Goal: Information Seeking & Learning: Learn about a topic

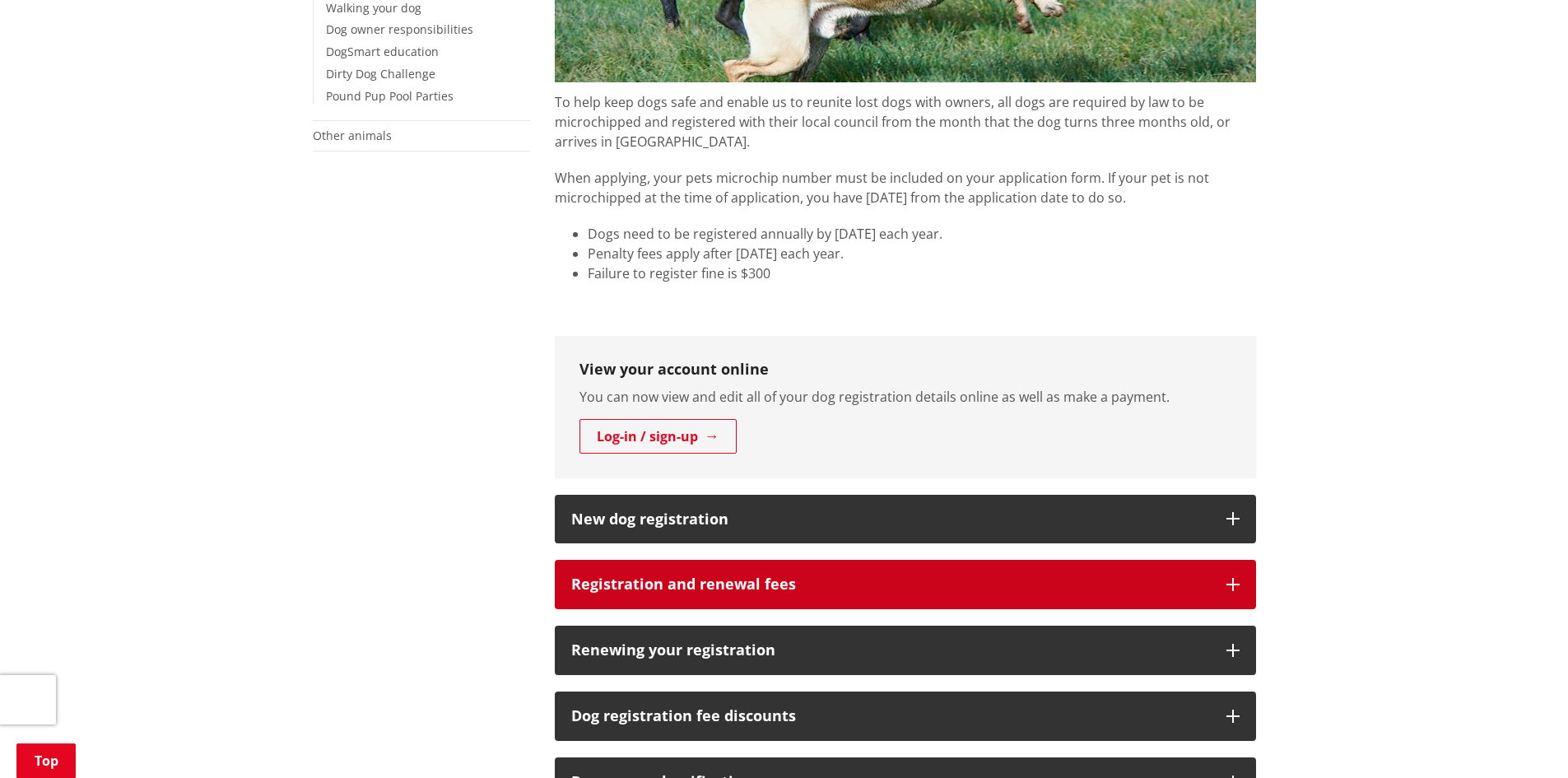
scroll to position [658, 0]
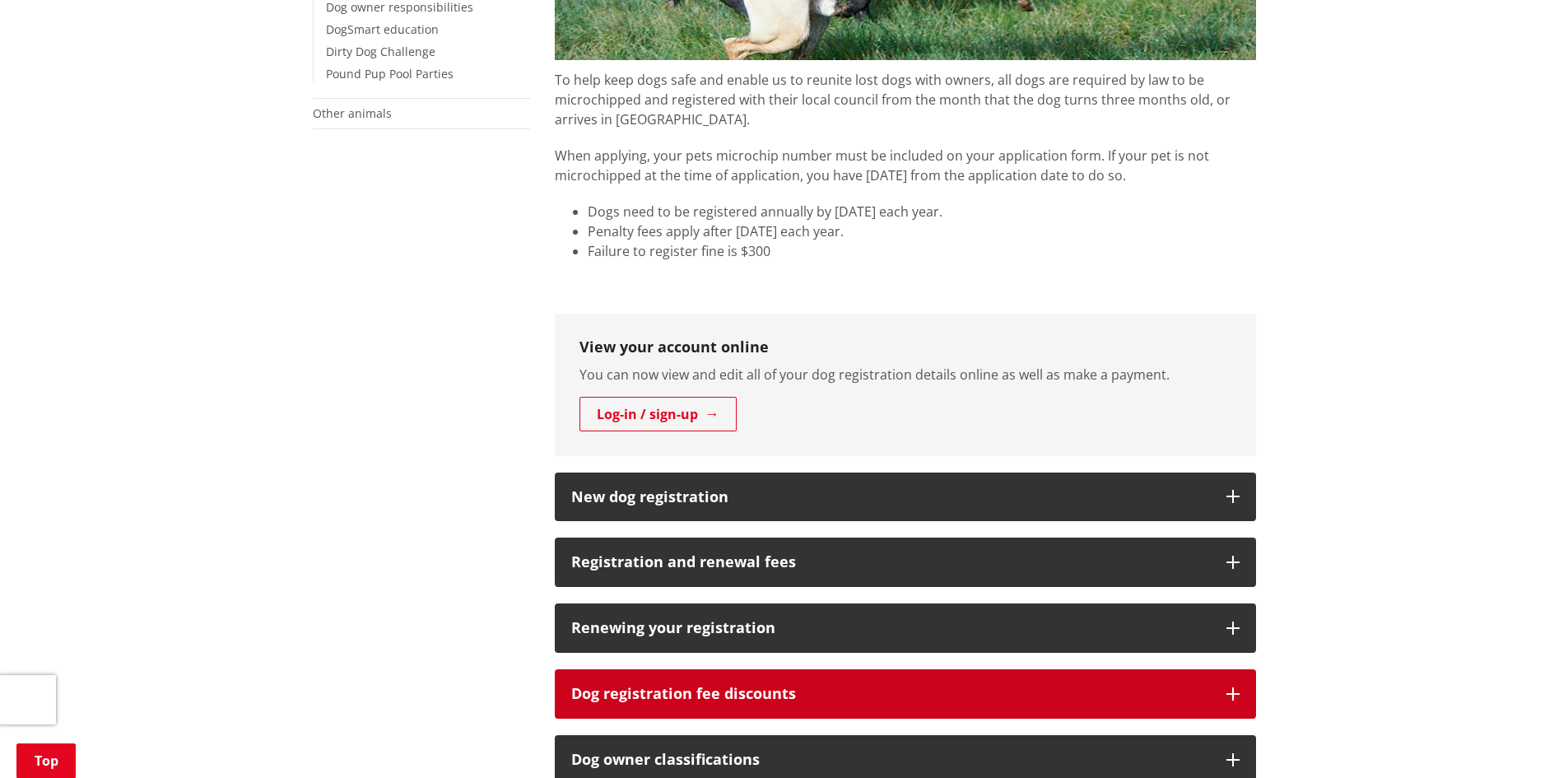
click at [784, 686] on h3 "Dog registration fee discounts" at bounding box center [890, 694] width 639 height 17
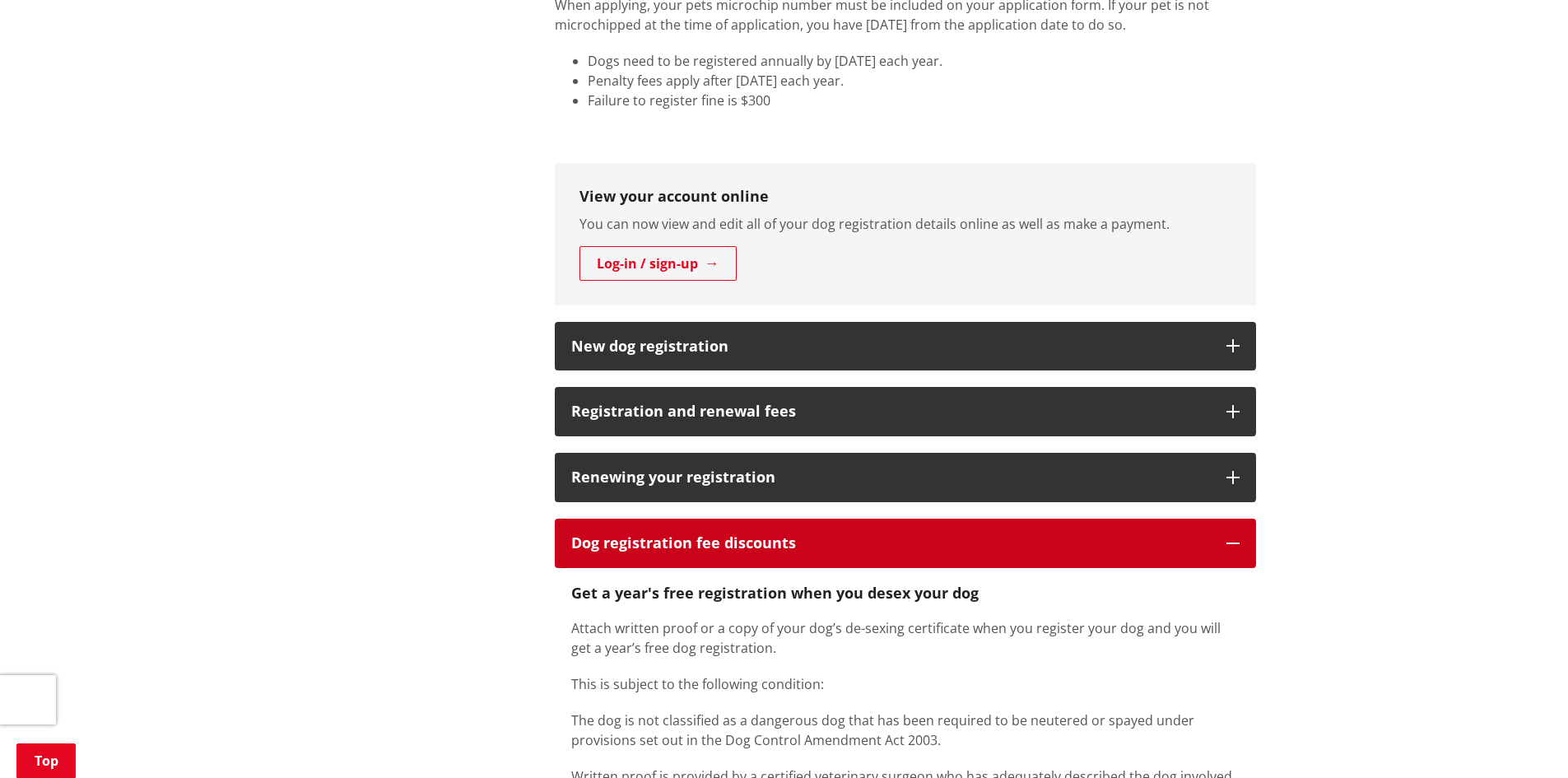
scroll to position [823, 0]
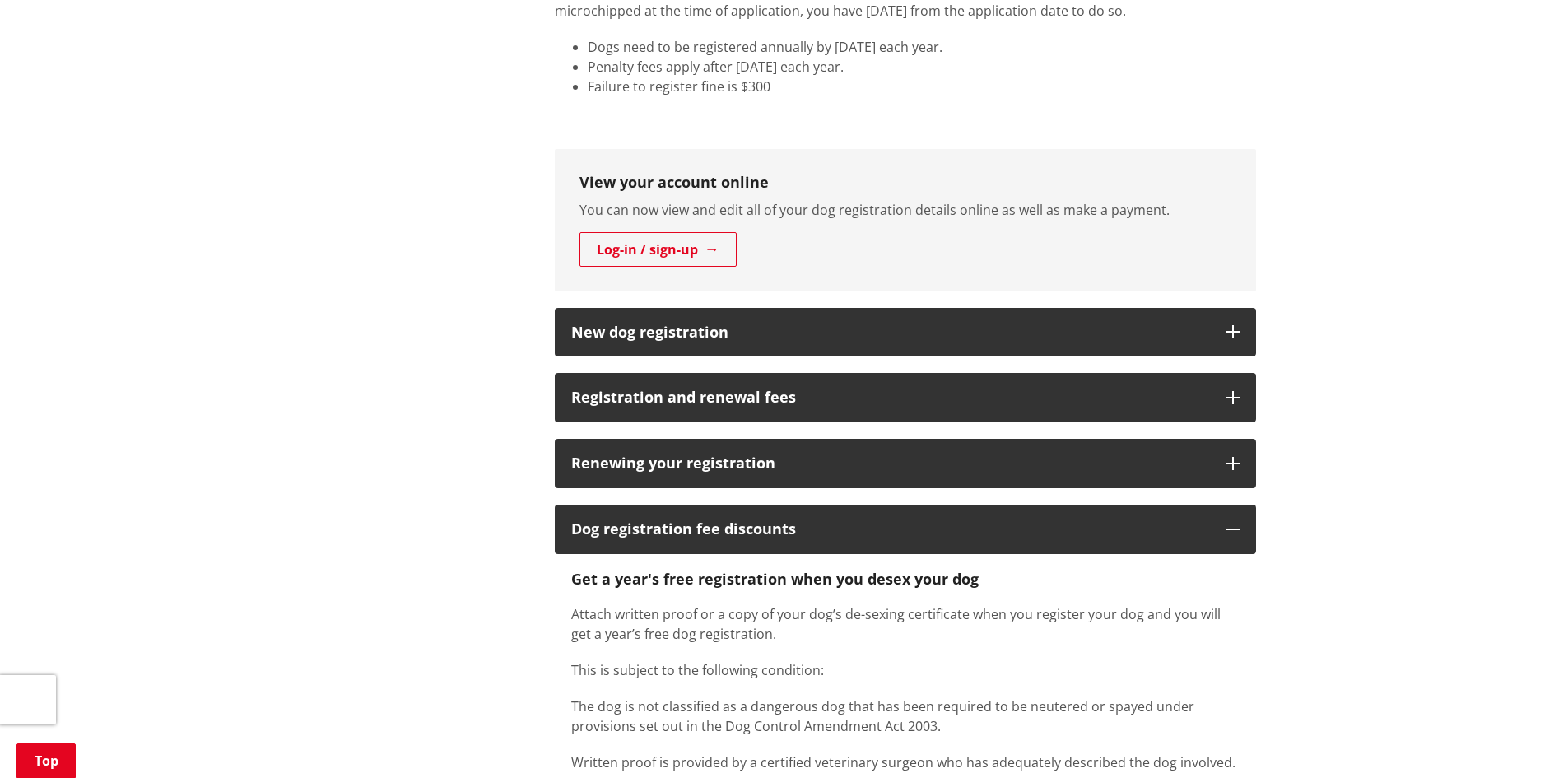
click at [328, 581] on div "More from this section Animals Report a dog or stock issue Dogs Dog registratio…" at bounding box center [784, 710] width 968 height 2155
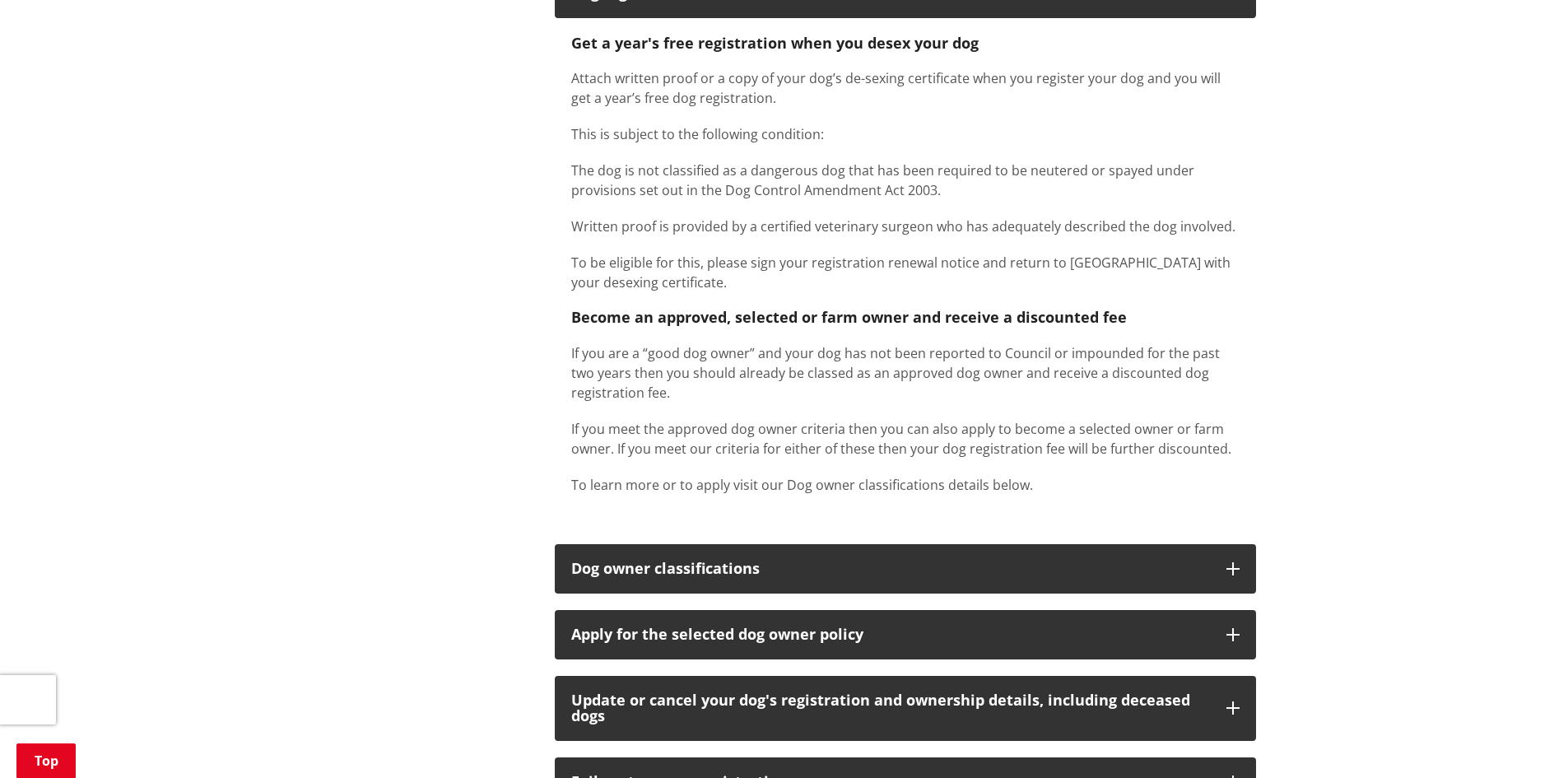
scroll to position [1399, 0]
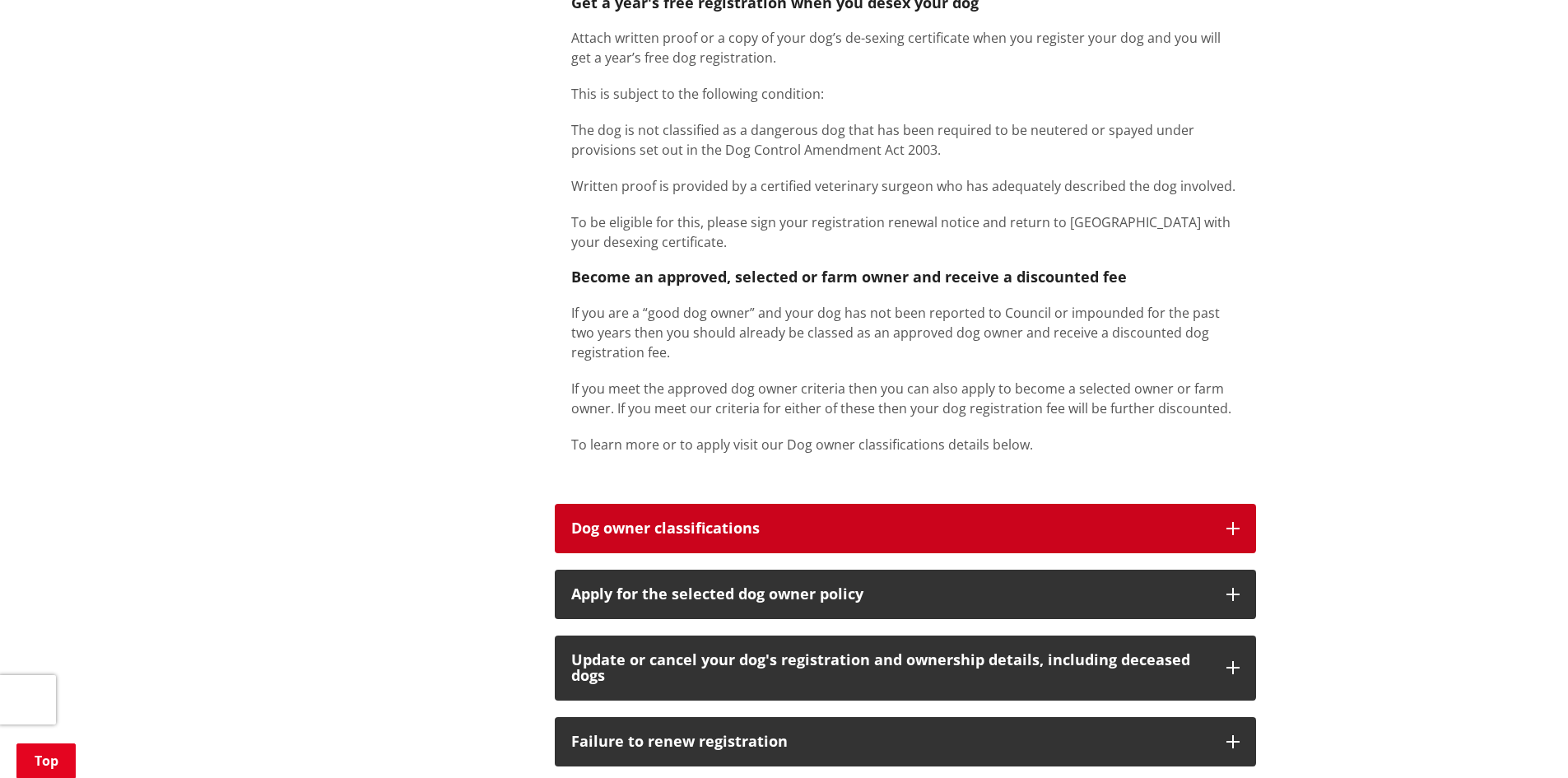
click at [616, 520] on h3 "Dog owner classifications" at bounding box center [890, 528] width 639 height 17
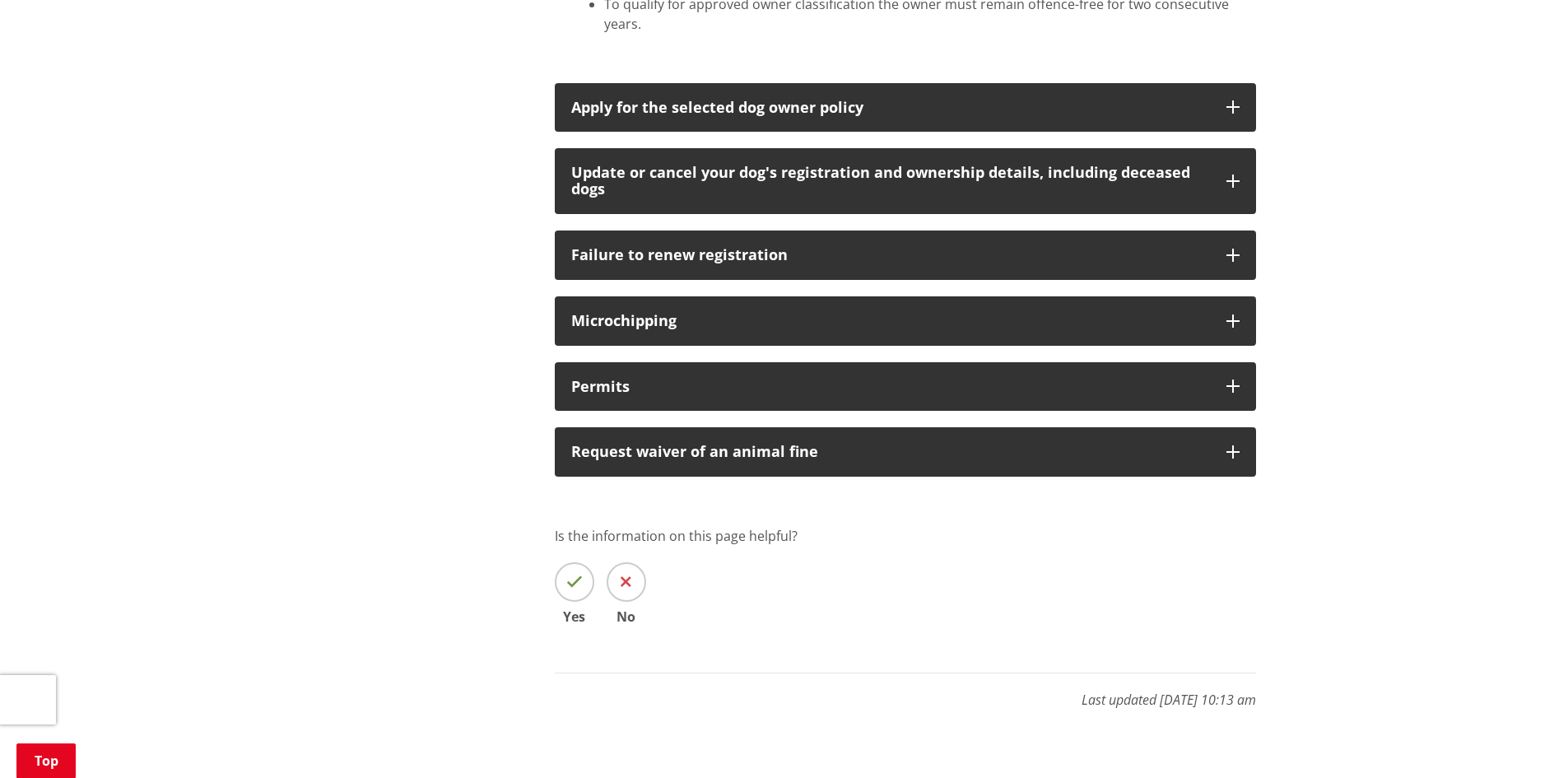
scroll to position [3539, 0]
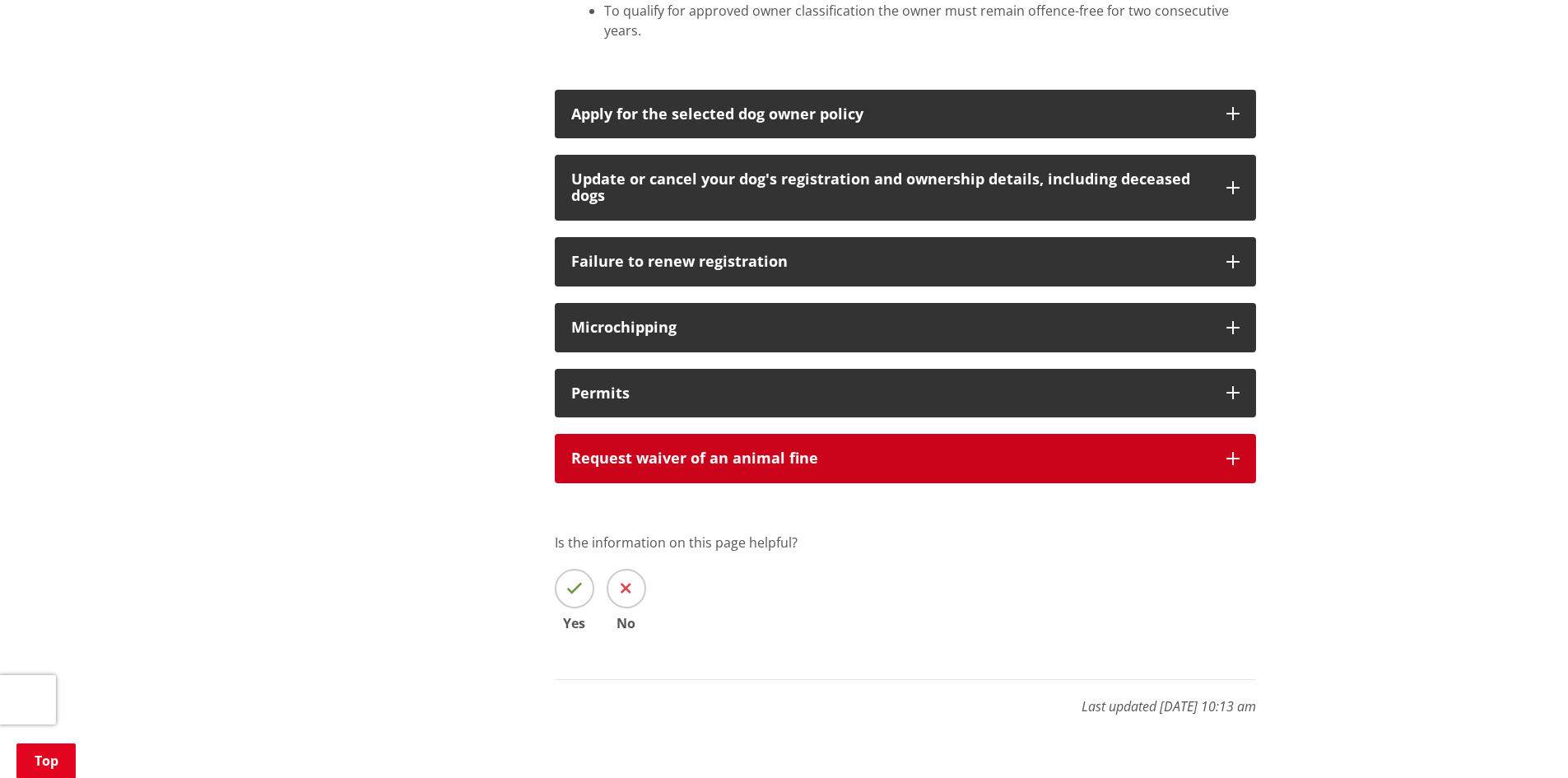
click at [577, 451] on div "Request waiver of an animal fine" at bounding box center [890, 459] width 639 height 17
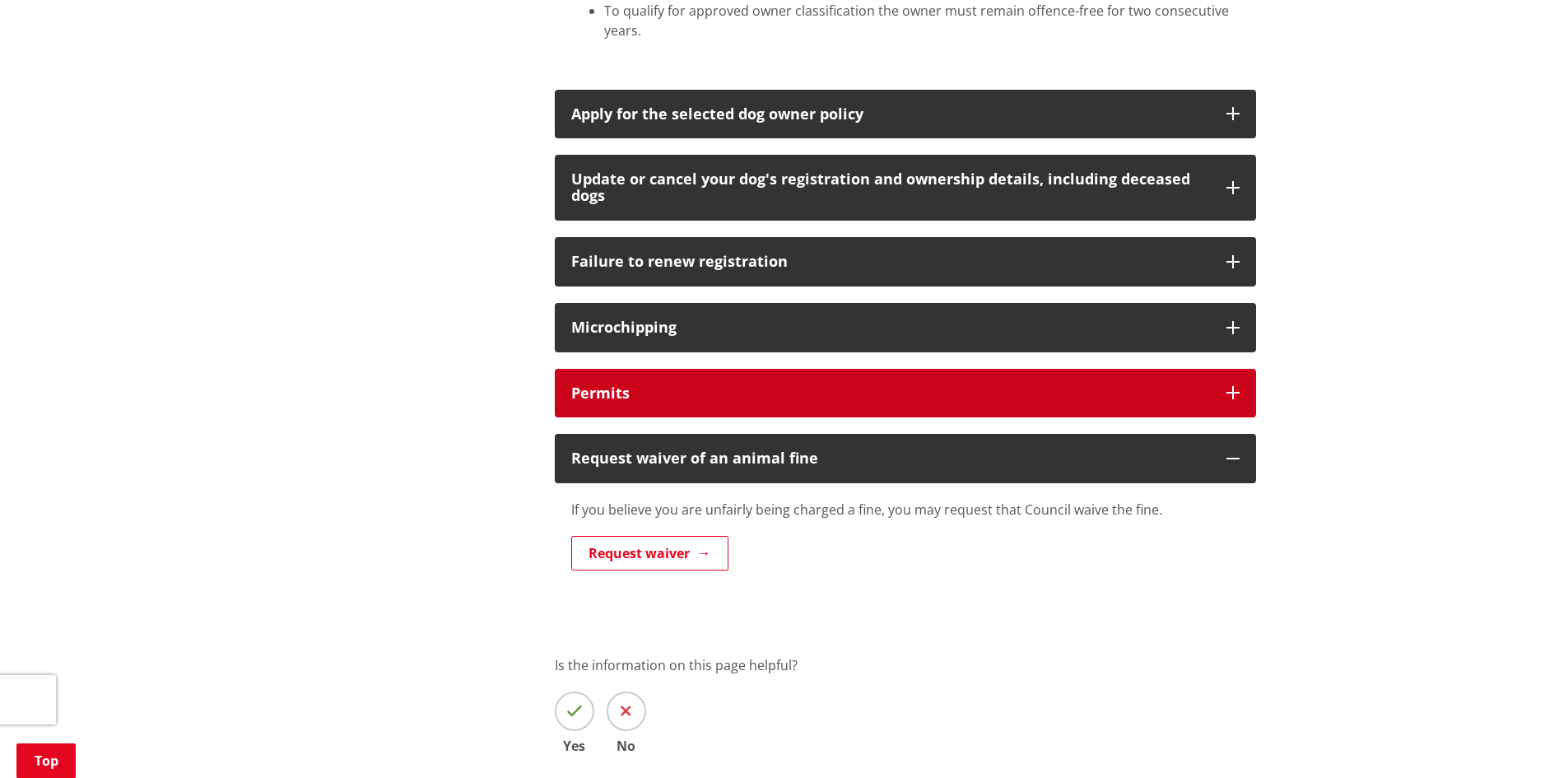
click at [679, 385] on h3 "Permits" at bounding box center [890, 393] width 639 height 17
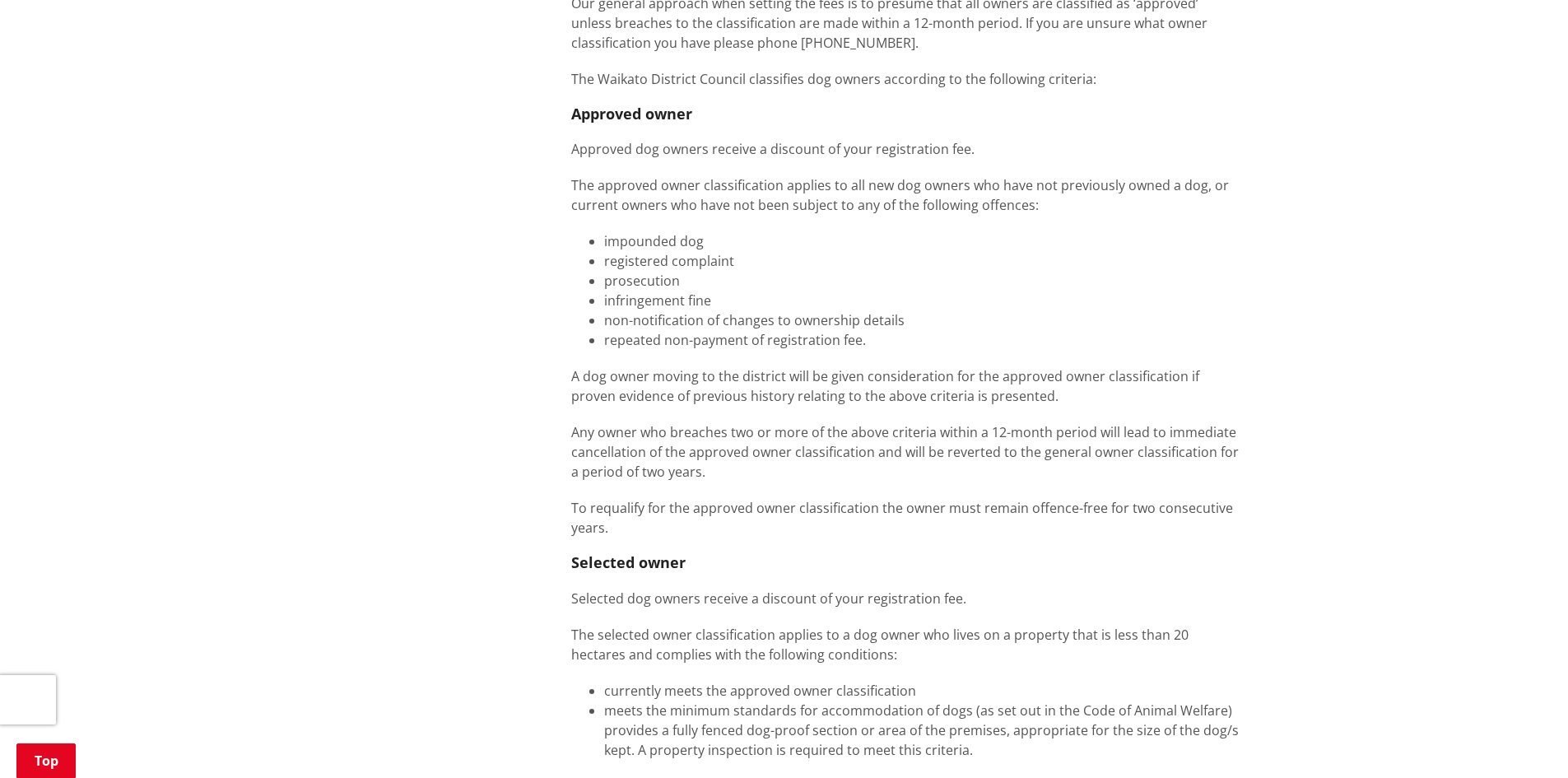
scroll to position [1399, 0]
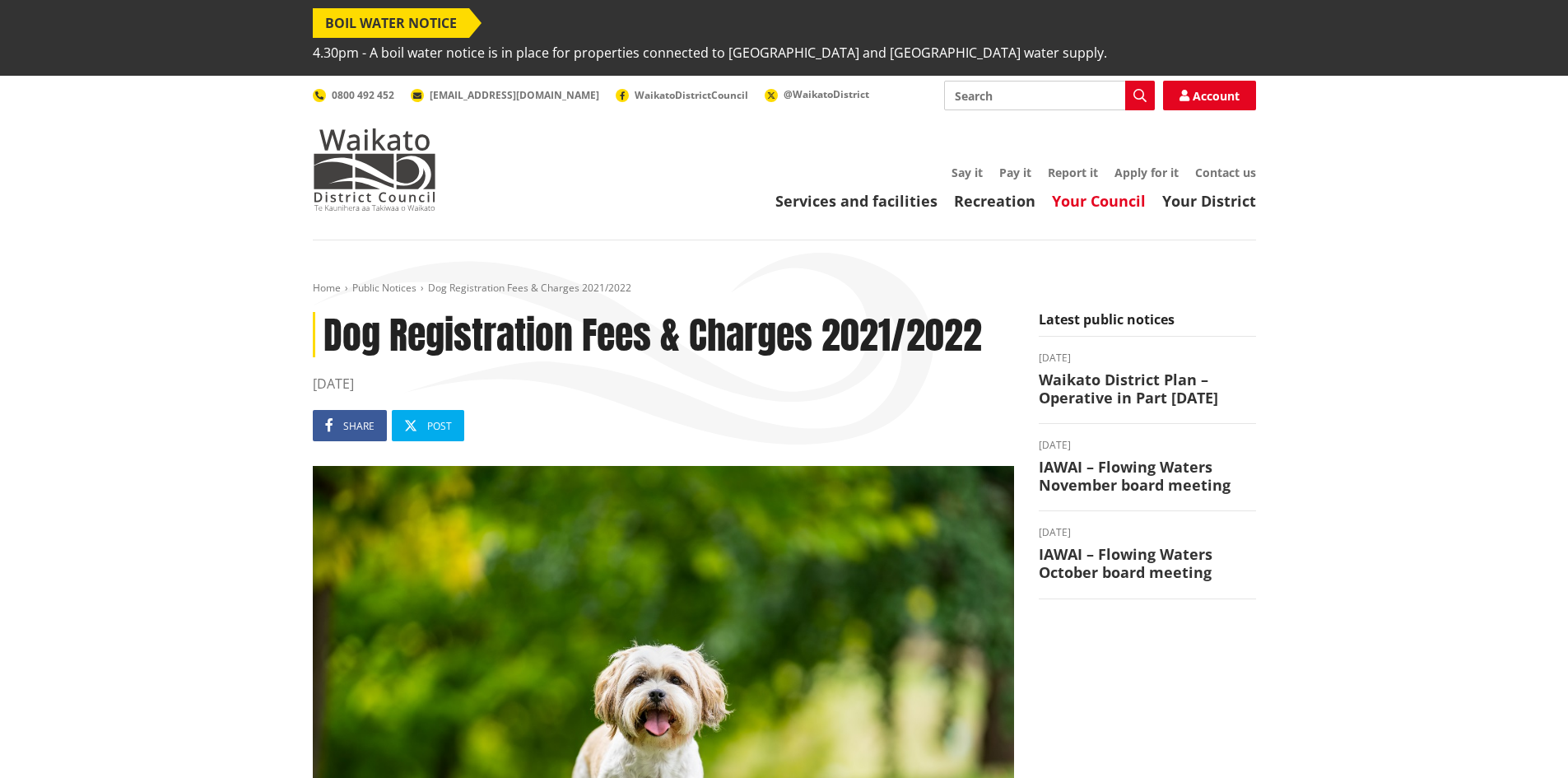
click at [1095, 191] on link "Your Council" at bounding box center [1098, 201] width 94 height 19
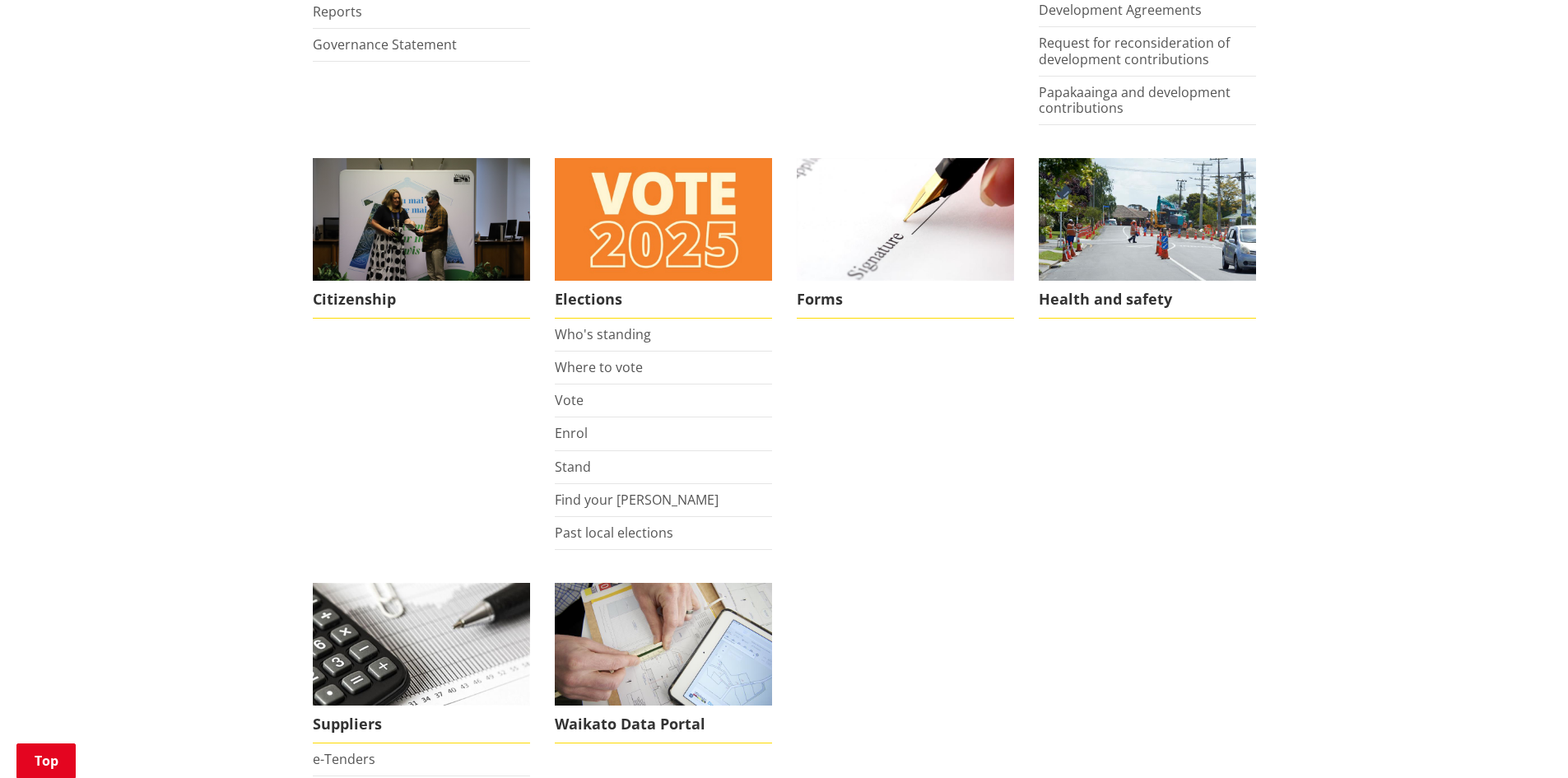
scroll to position [1152, 0]
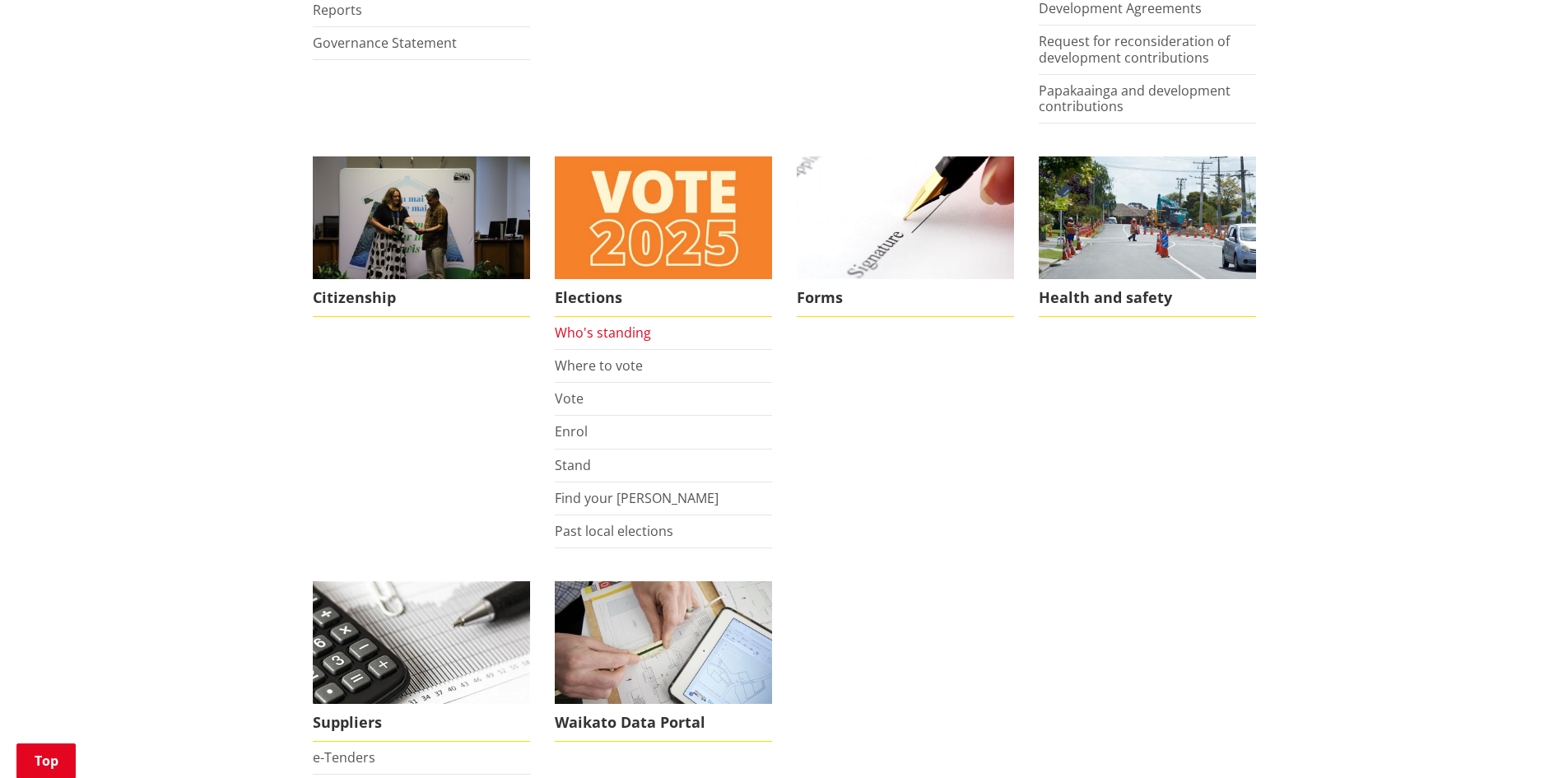
click at [594, 324] on link "Who's standing" at bounding box center [602, 333] width 96 height 18
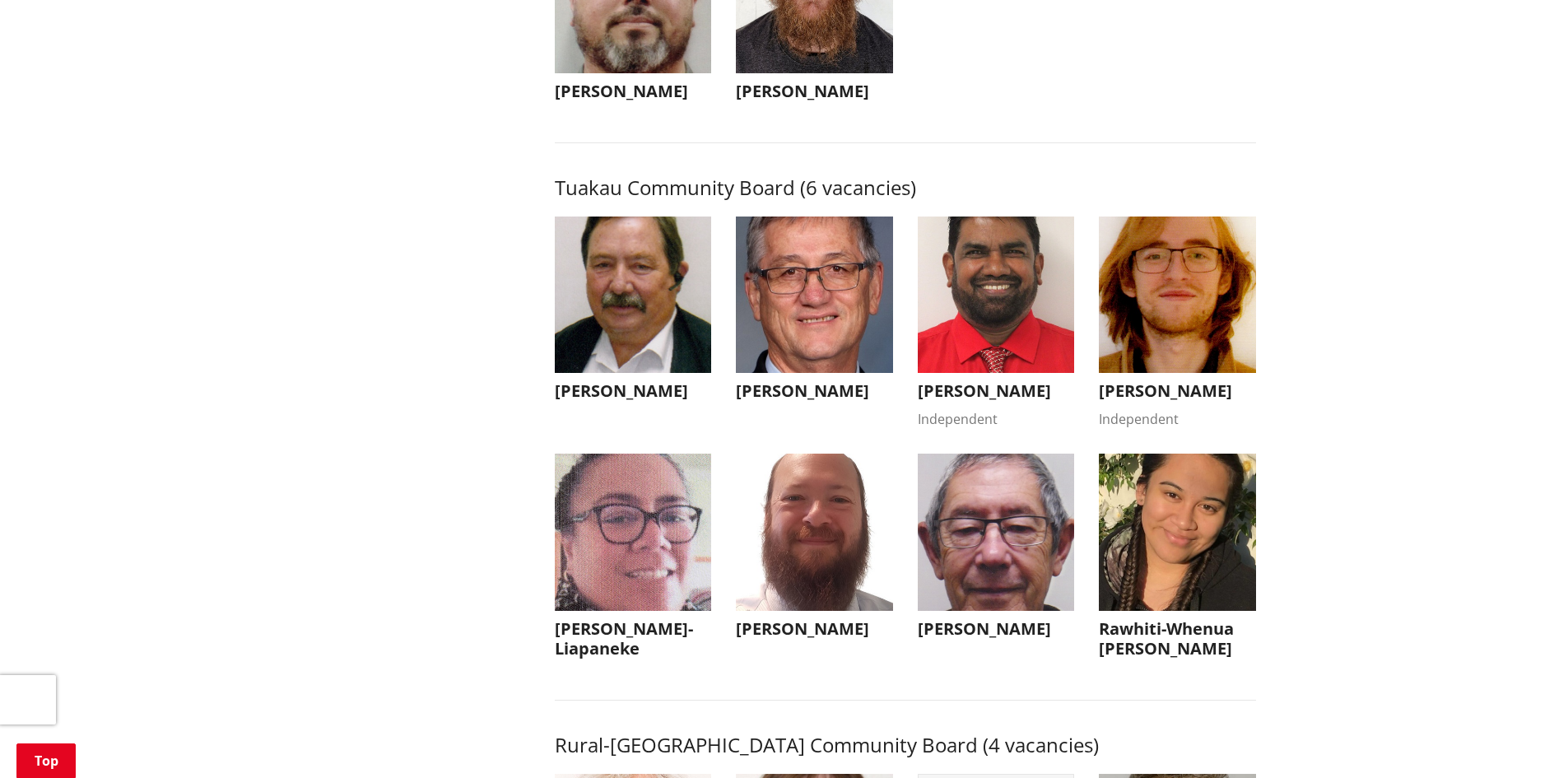
scroll to position [7078, 0]
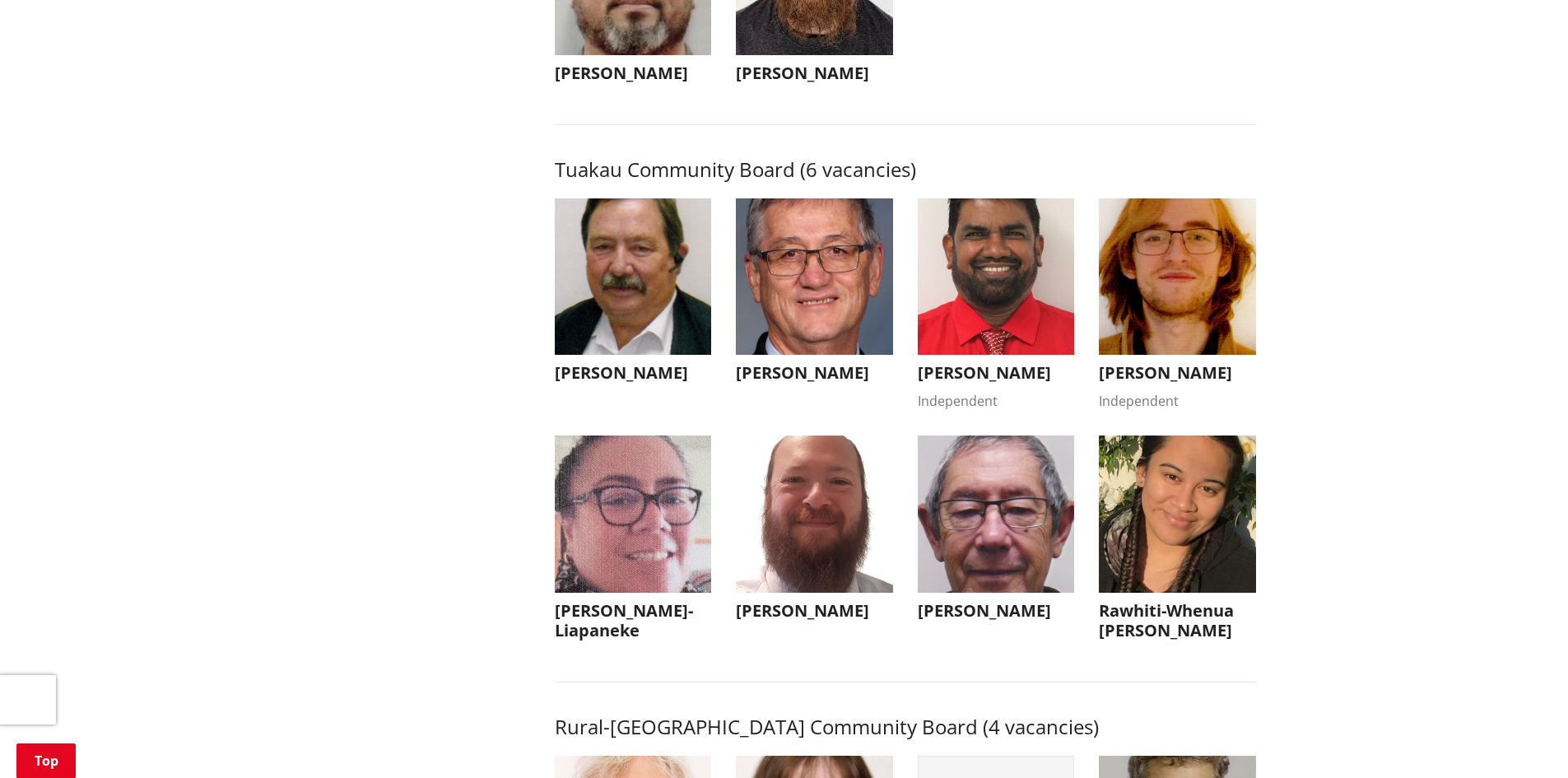
click at [783, 383] on h3 "Christopher Betty" at bounding box center [814, 372] width 158 height 19
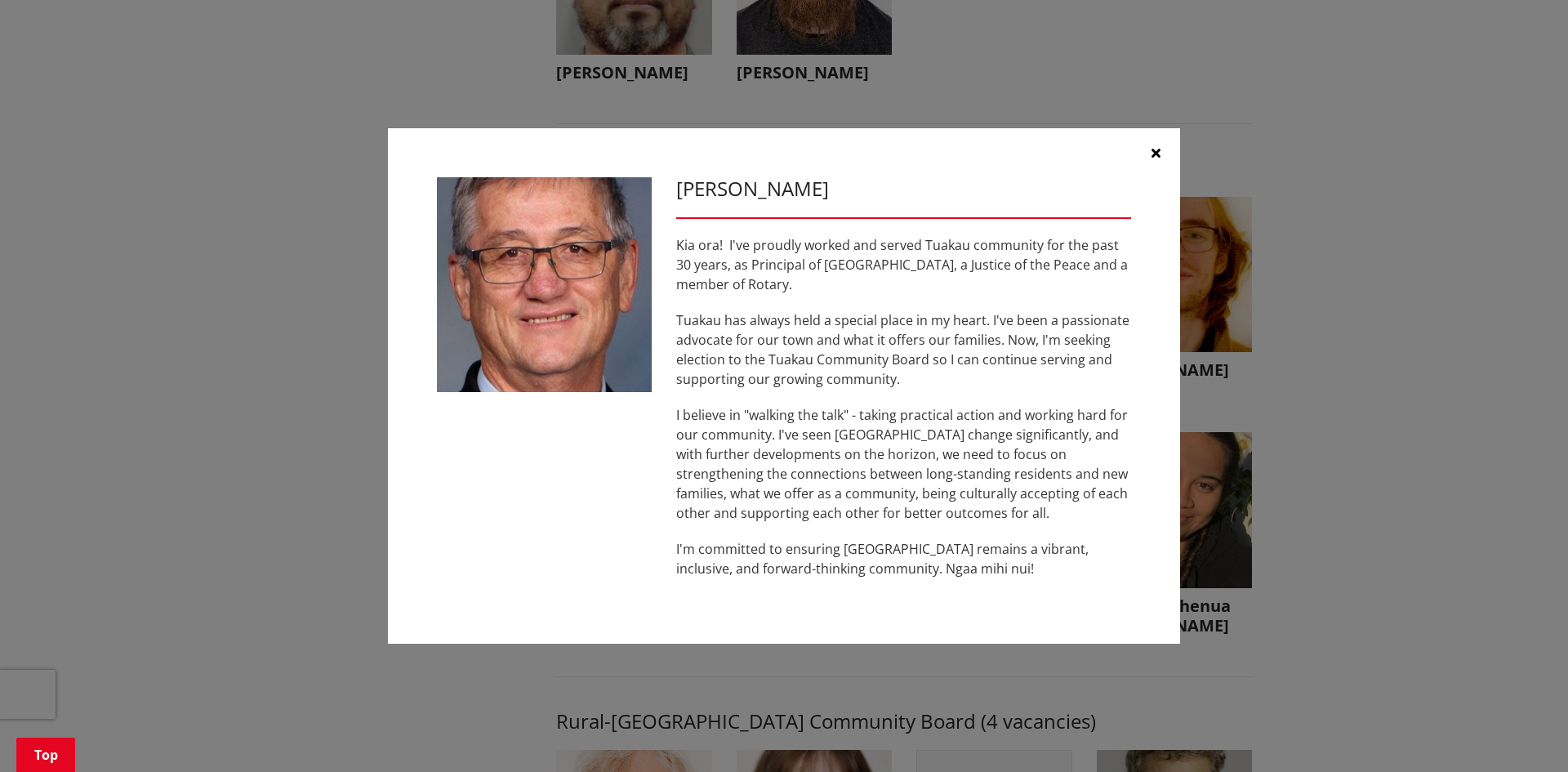
click at [1156, 155] on icon "button" at bounding box center [1156, 152] width 9 height 13
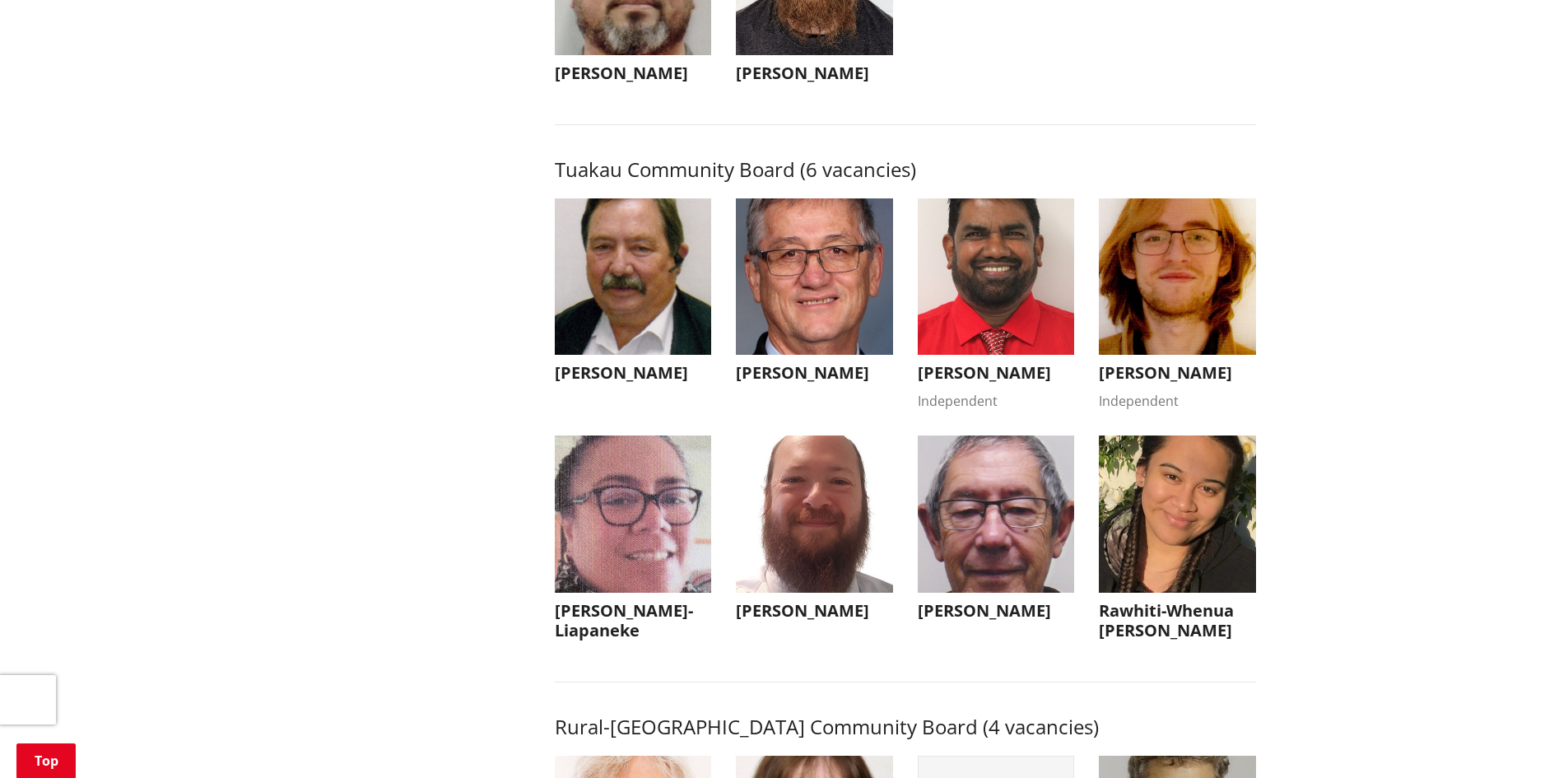
click at [788, 585] on img "button" at bounding box center [814, 514] width 158 height 158
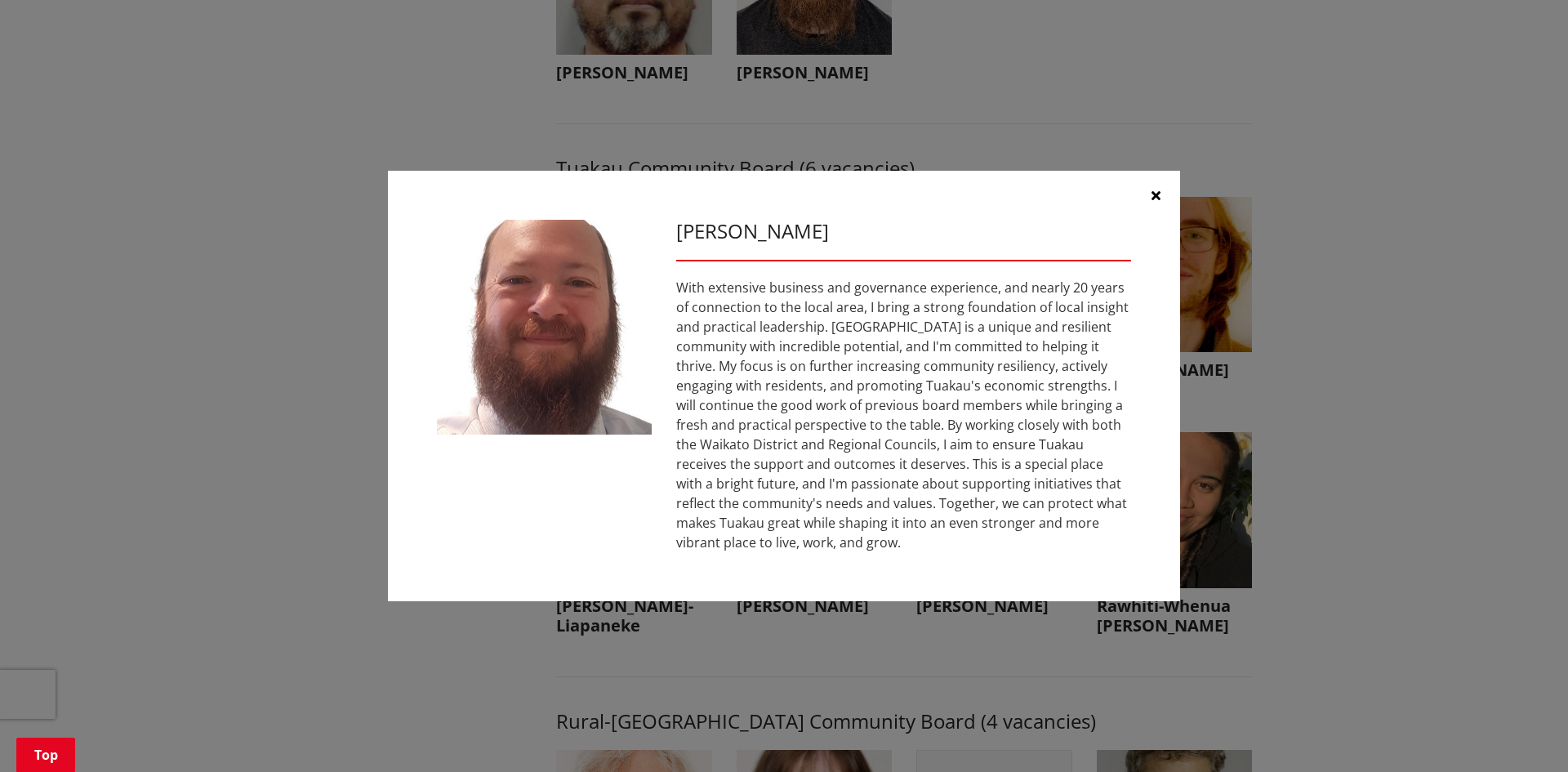
click at [1147, 198] on button "button" at bounding box center [1155, 195] width 49 height 49
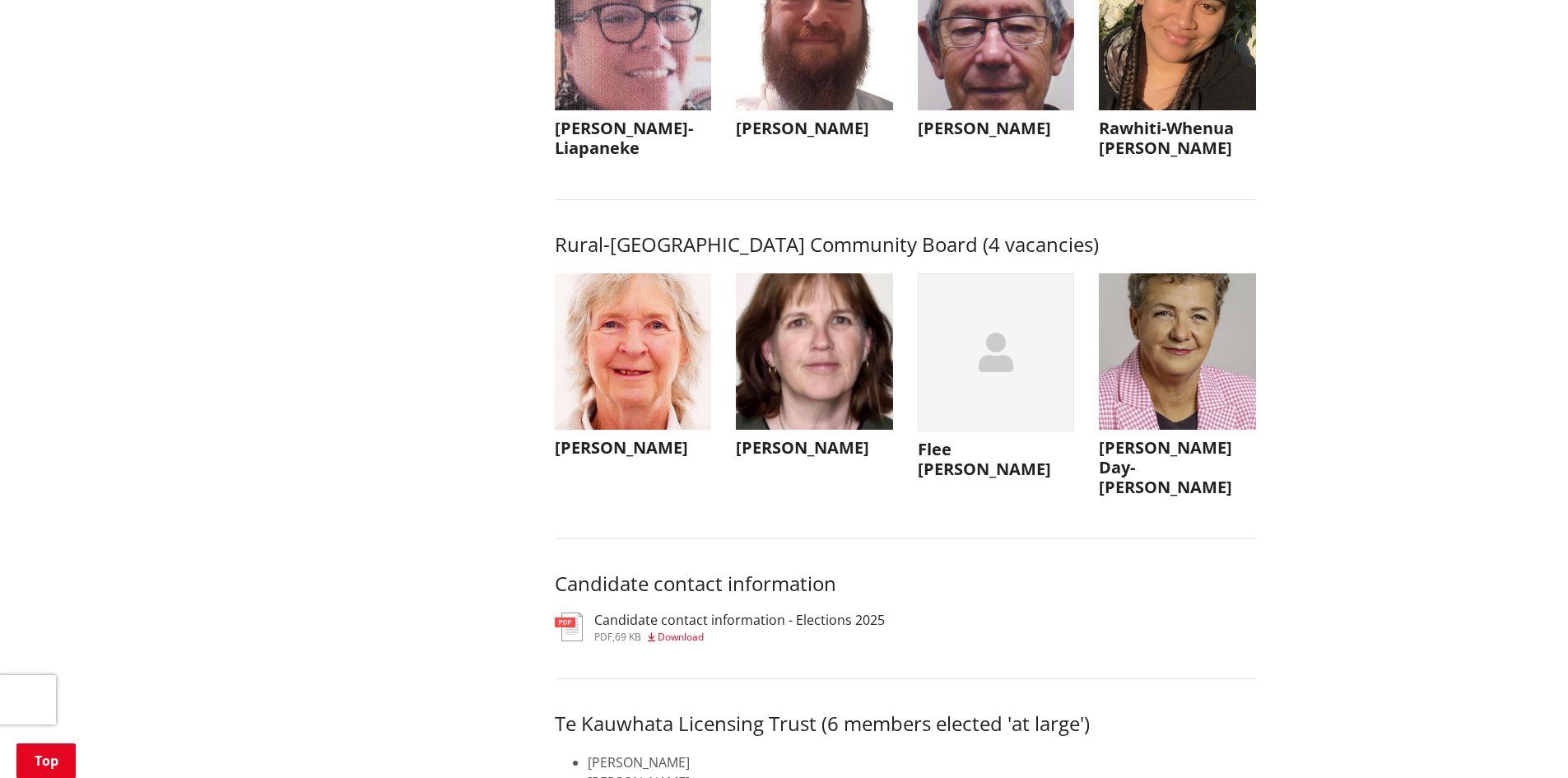
scroll to position [7572, 0]
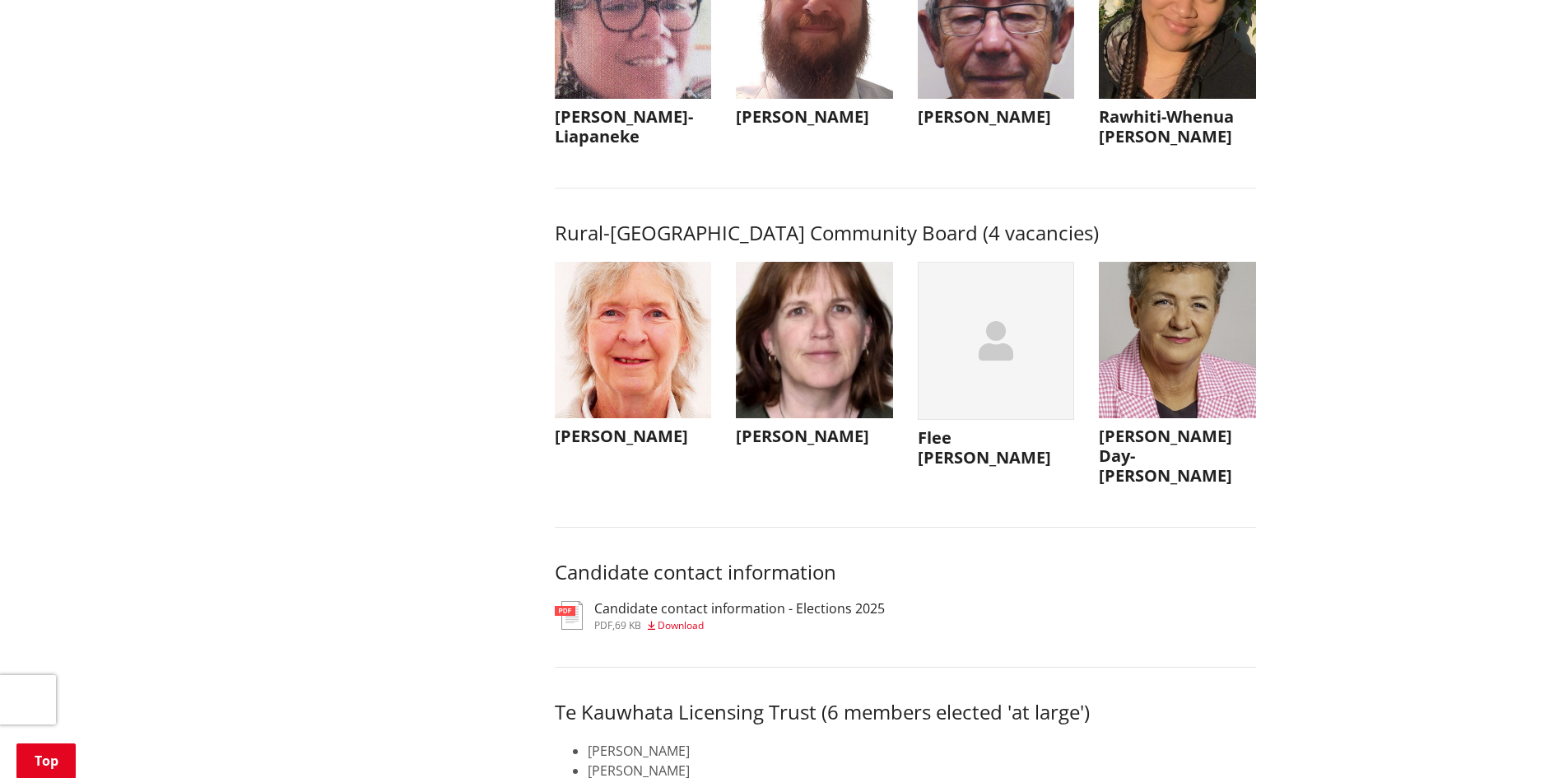
click at [1180, 418] on img "button" at bounding box center [1176, 340] width 158 height 158
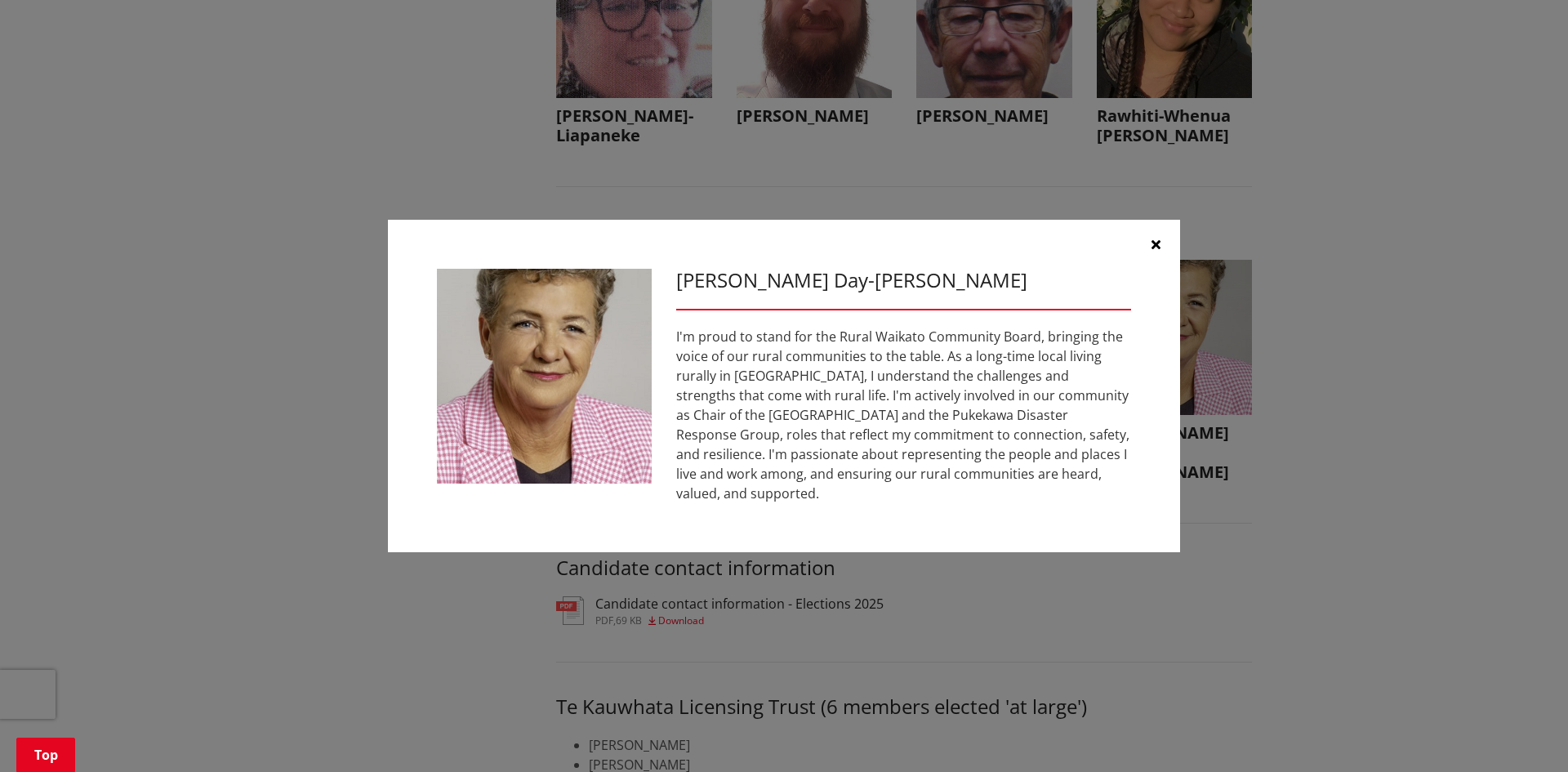
click at [1150, 240] on button "button" at bounding box center [1155, 245] width 49 height 49
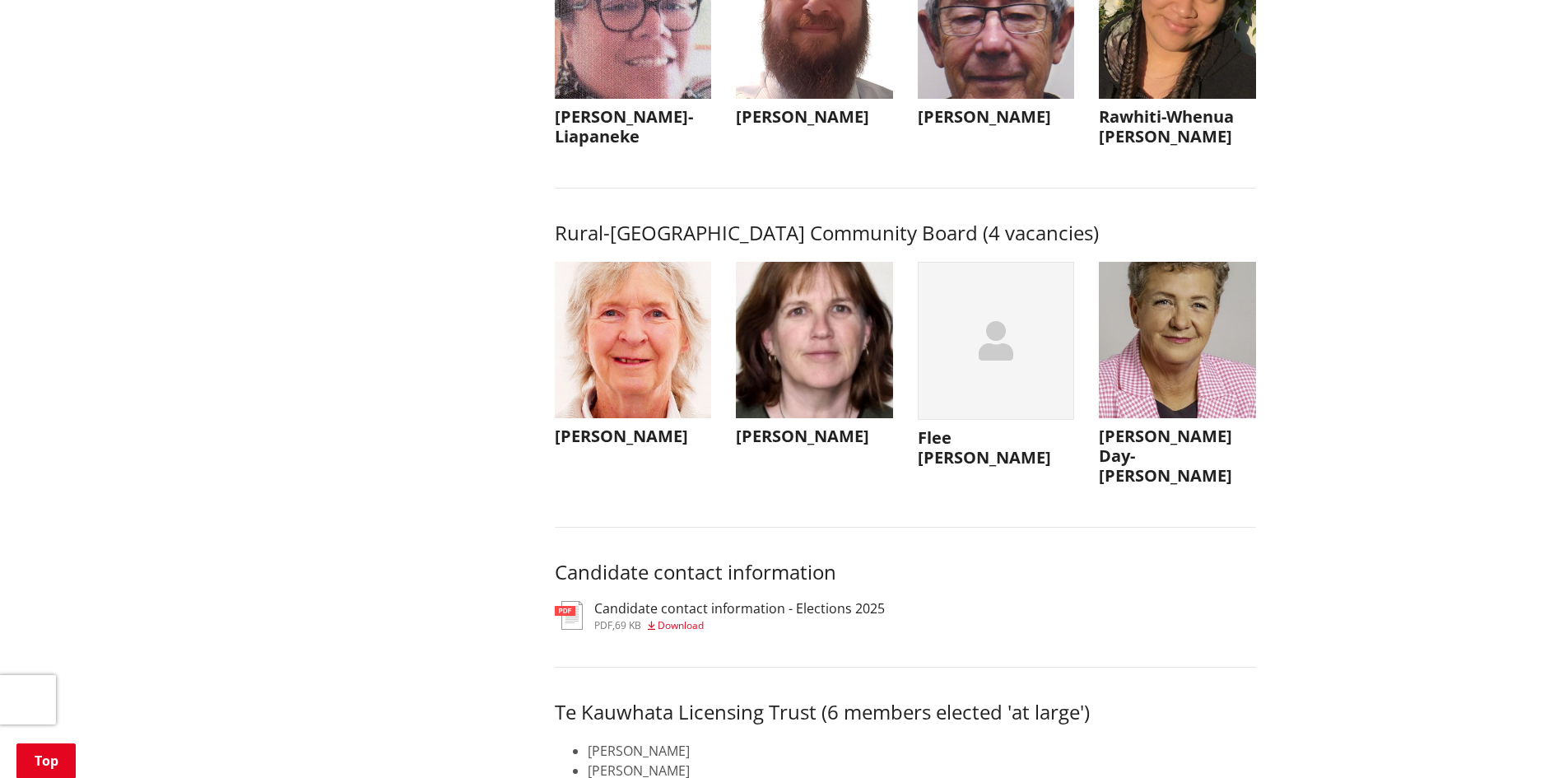
click at [992, 421] on div "button" at bounding box center [996, 341] width 158 height 158
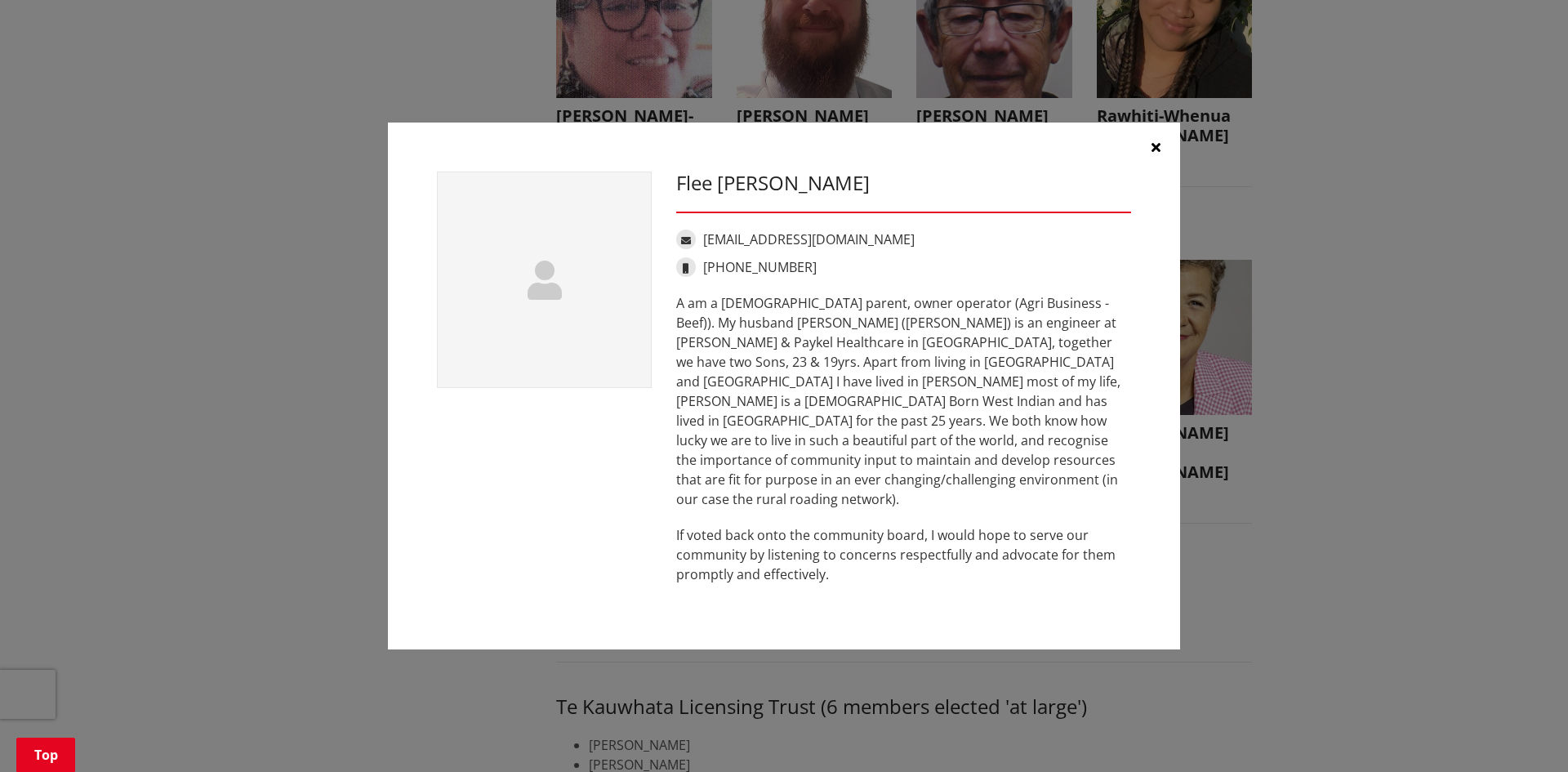
click at [1150, 166] on button "button" at bounding box center [1155, 147] width 49 height 49
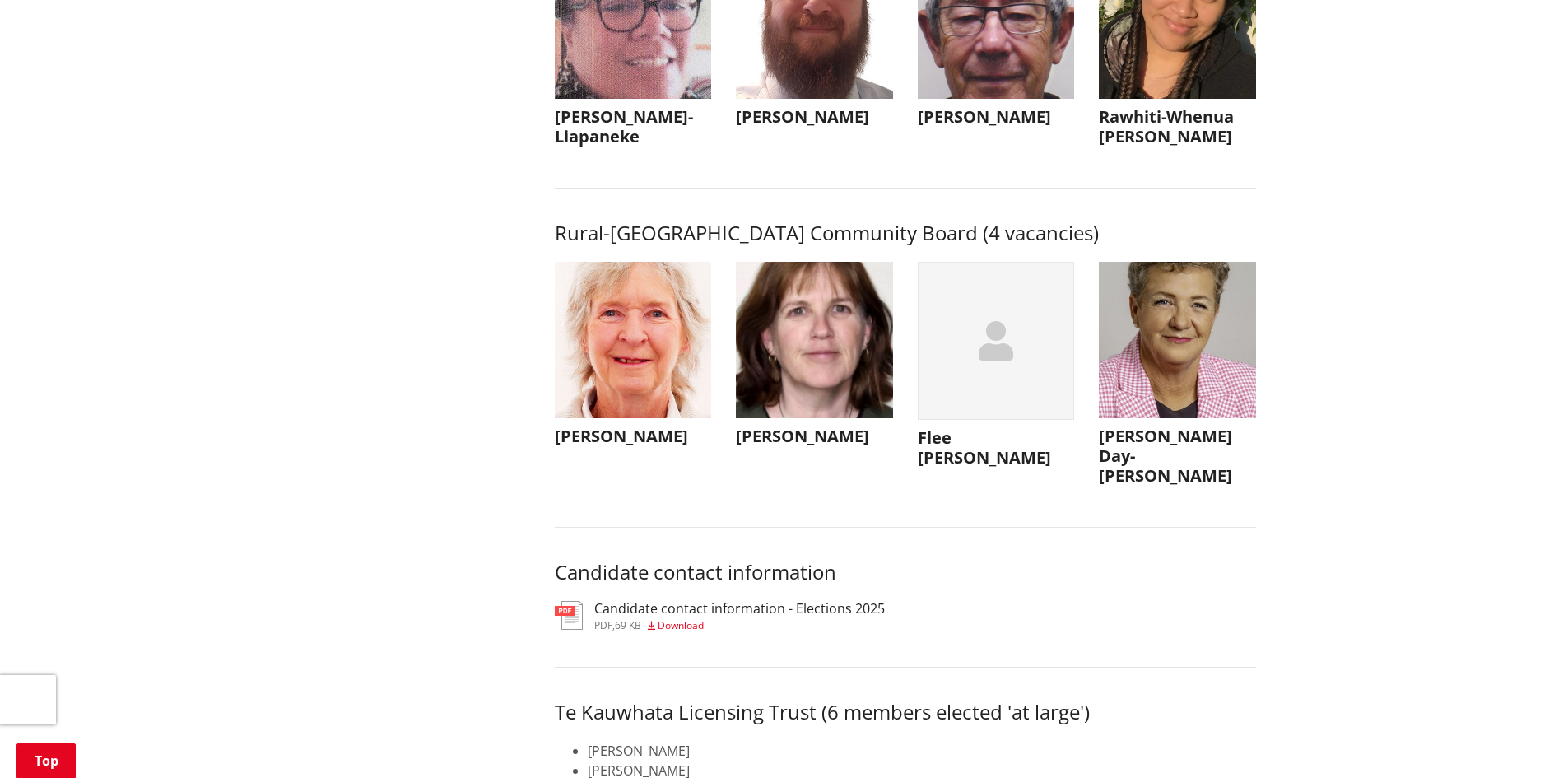
click at [817, 358] on img "button" at bounding box center [814, 340] width 158 height 158
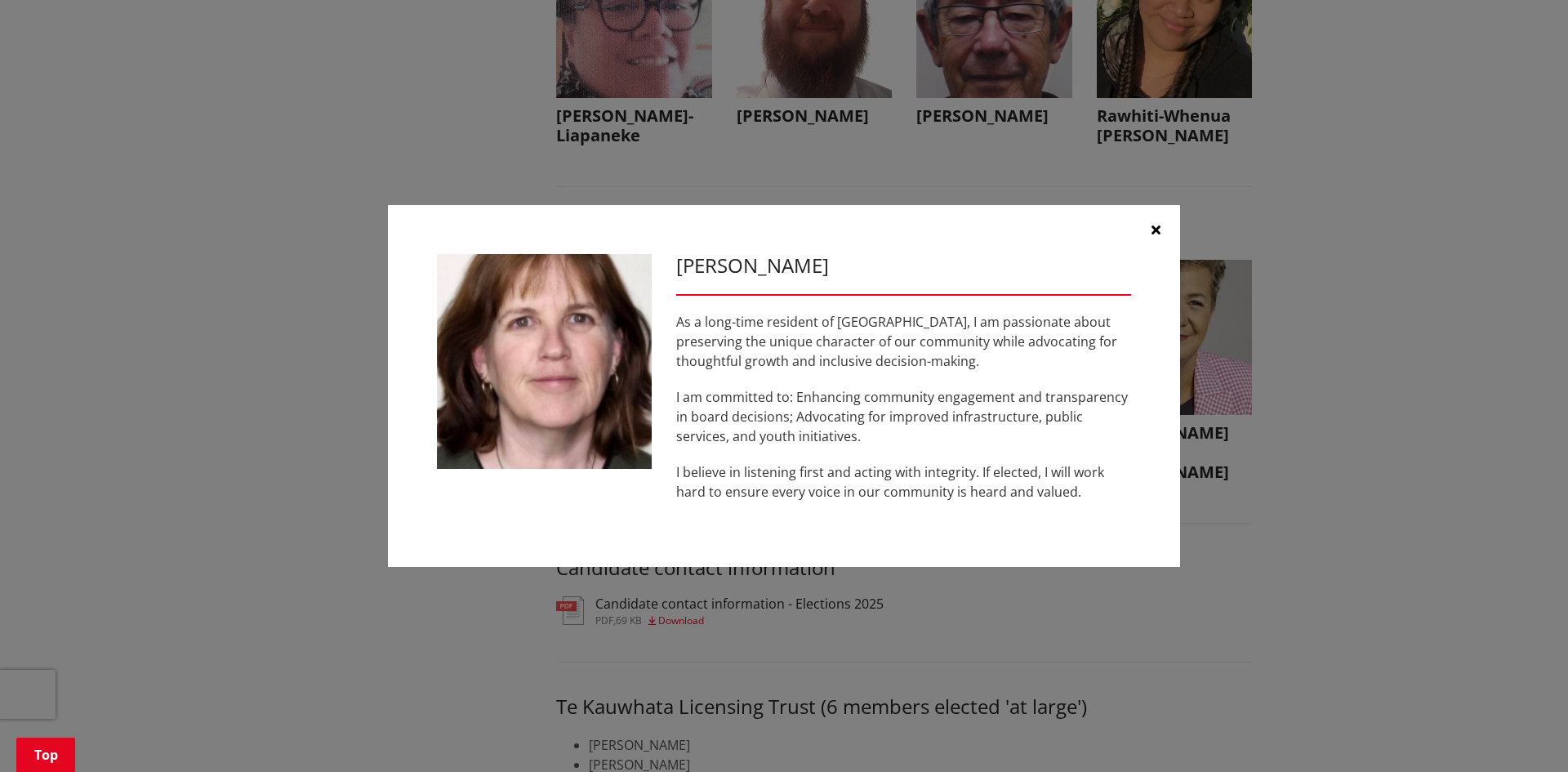
click at [1155, 229] on icon "button" at bounding box center [1156, 229] width 9 height 13
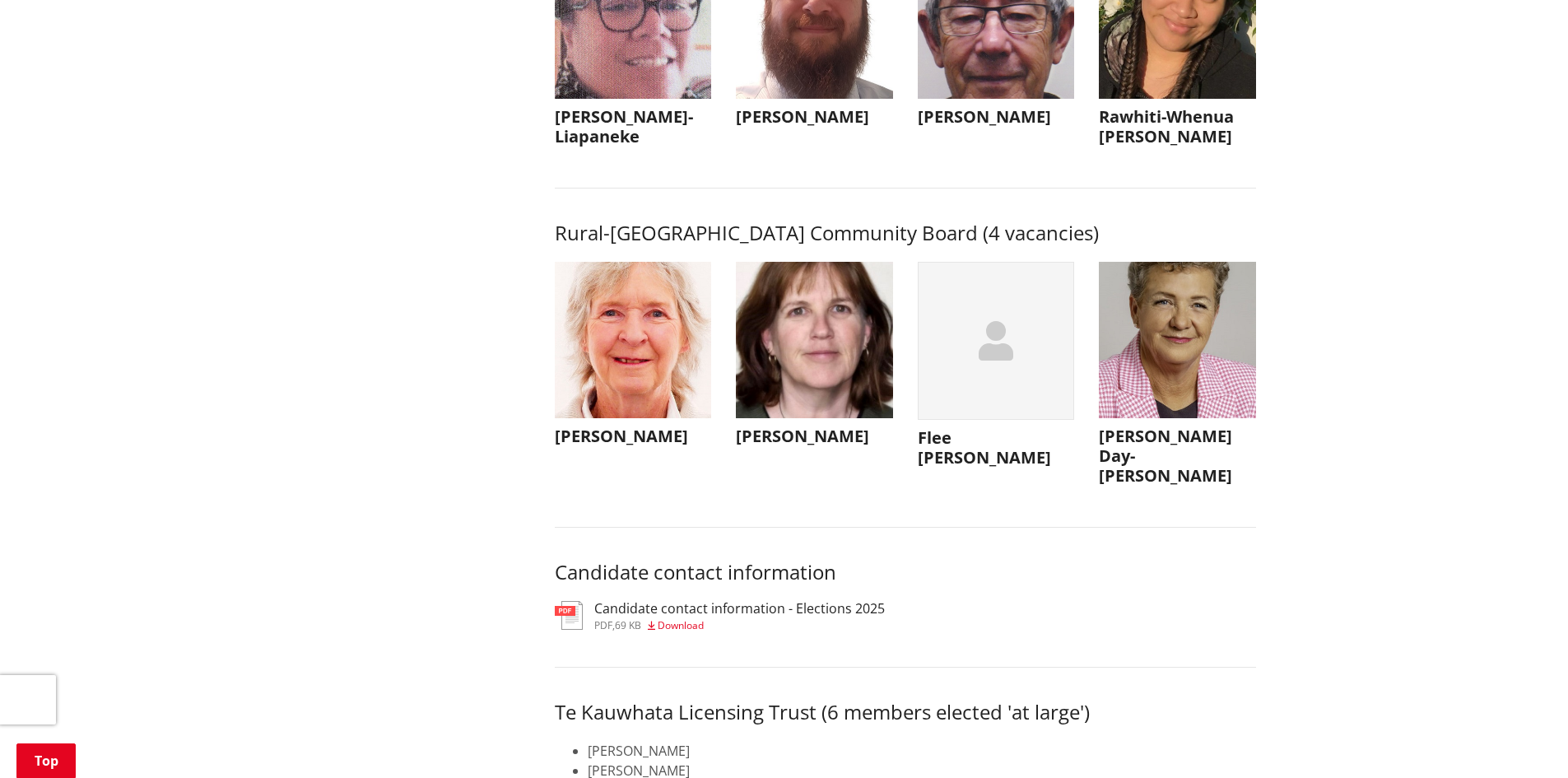
click at [590, 403] on img "button" at bounding box center [633, 340] width 158 height 158
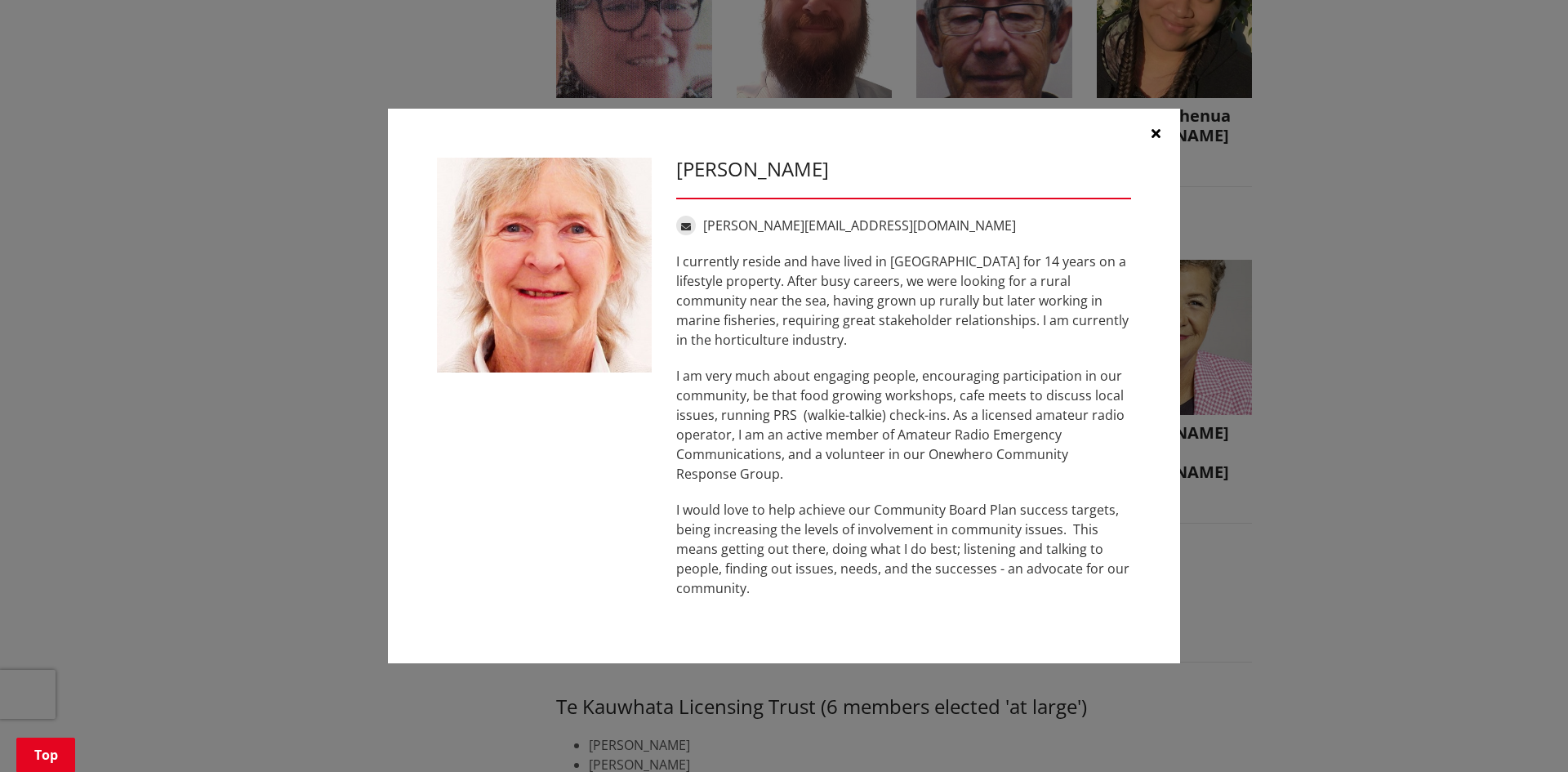
click at [1160, 132] on button "button" at bounding box center [1155, 133] width 49 height 49
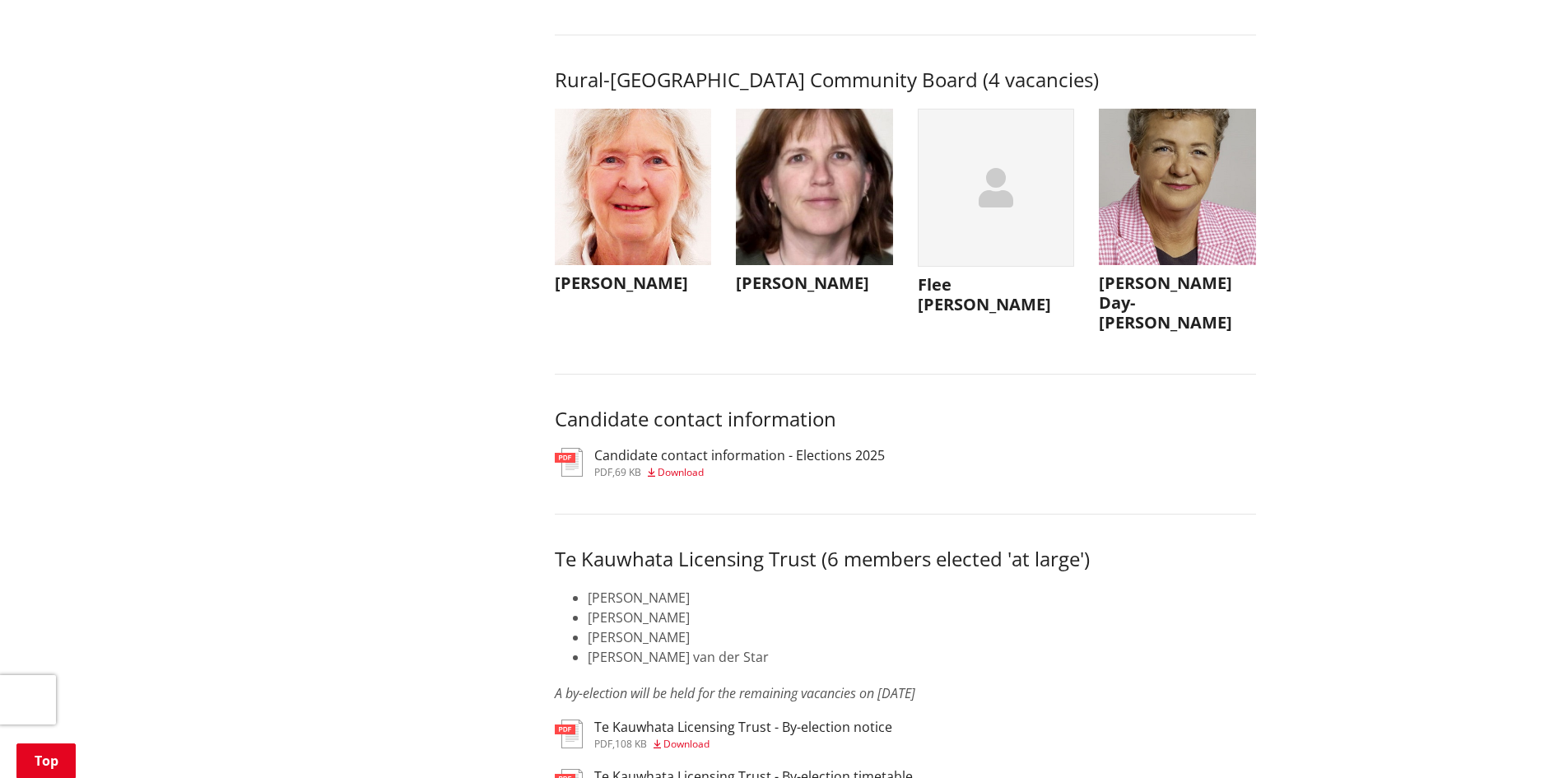
scroll to position [7737, 0]
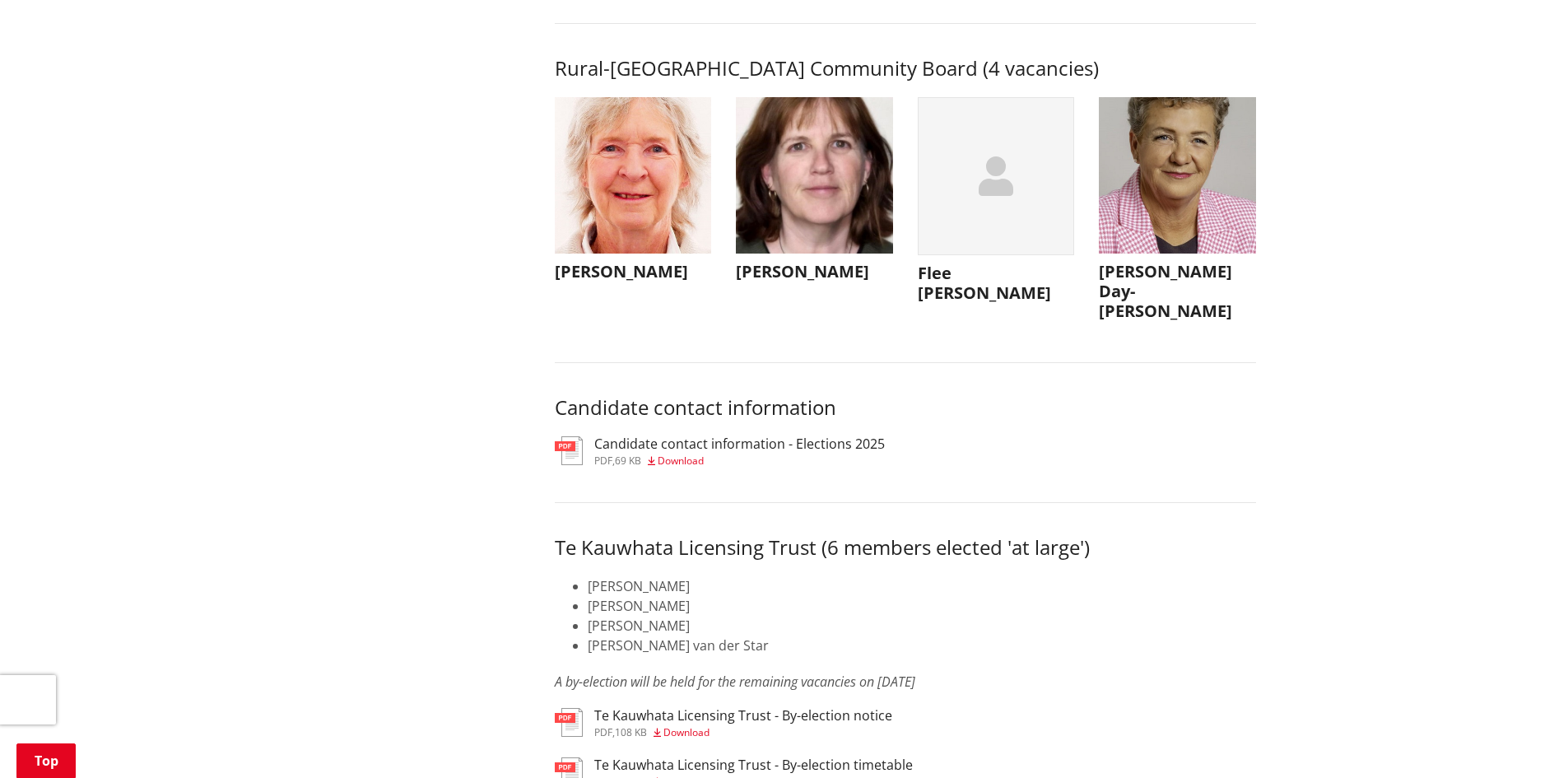
click at [695, 467] on span "Download" at bounding box center [680, 460] width 46 height 14
